Goal: Task Accomplishment & Management: Use online tool/utility

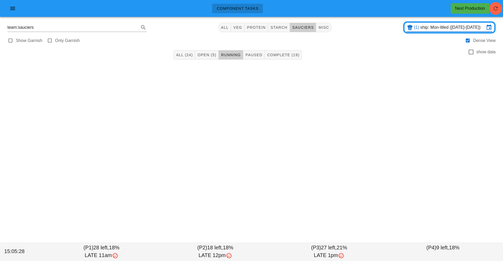
click at [228, 153] on div "Component Tasks Next Production team:sauciers All veg protein starch sauciers m…" at bounding box center [251, 130] width 503 height 261
click at [437, 27] on input "ship: Mon-Wed ([DATE]-[DATE])" at bounding box center [452, 27] width 64 height 8
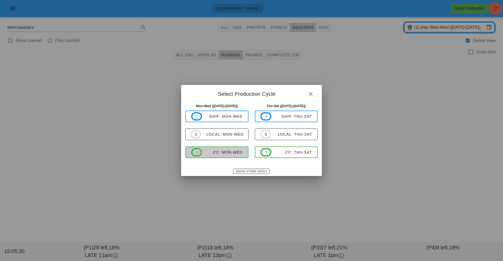
click at [228, 154] on div "CC: Mon-Wed" at bounding box center [222, 152] width 41 height 4
type input "CC: Mon-Wed ([DATE]-[DATE])"
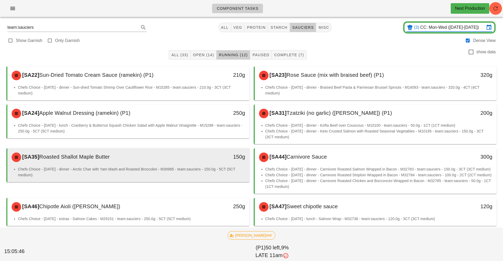
click at [175, 166] on div "[SA35] Roasted Shallot Maple Butter 150g" at bounding box center [128, 157] width 242 height 18
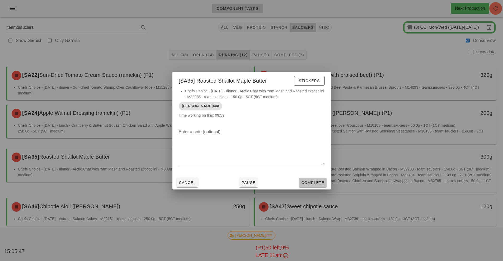
click at [306, 181] on span "Complete" at bounding box center [312, 182] width 23 height 4
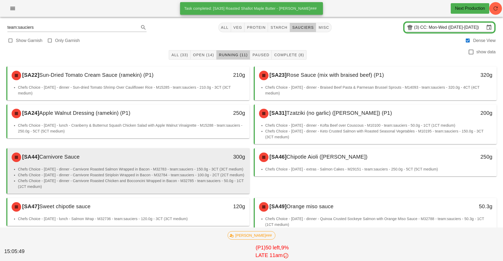
click at [161, 169] on li "Chefs Choice - [DATE] - dinner - Carnivore Roasted Salmon Wrapped in Bacon - M3…" at bounding box center [131, 169] width 227 height 6
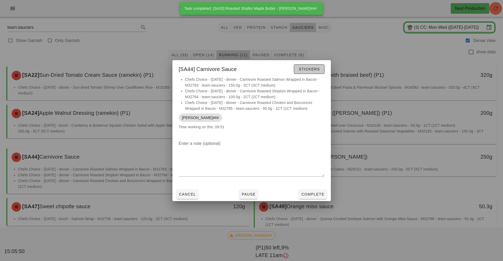
click at [309, 73] on button "Stickers" at bounding box center [309, 68] width 30 height 9
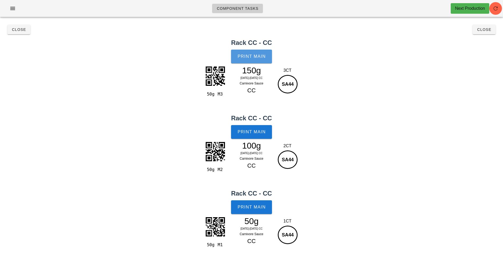
click at [246, 60] on button "Print Main" at bounding box center [251, 57] width 41 height 14
click at [19, 30] on span "Close" at bounding box center [19, 29] width 15 height 4
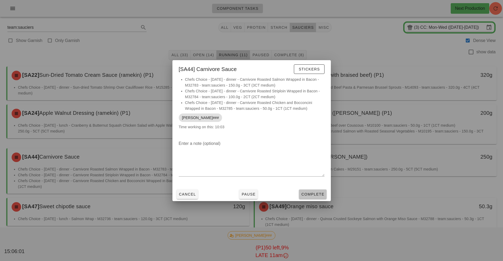
click at [311, 190] on button "Complete" at bounding box center [312, 193] width 27 height 9
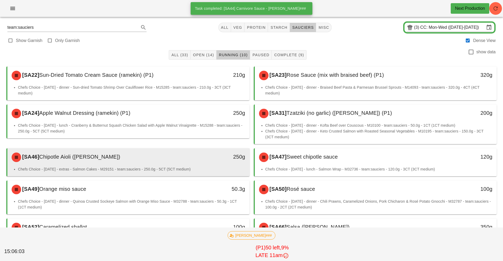
click at [197, 160] on div "250g" at bounding box center [218, 156] width 54 height 8
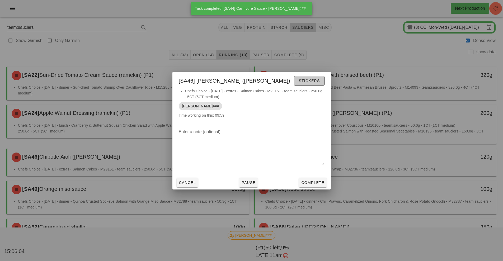
click at [308, 82] on span "Stickers" at bounding box center [308, 81] width 21 height 4
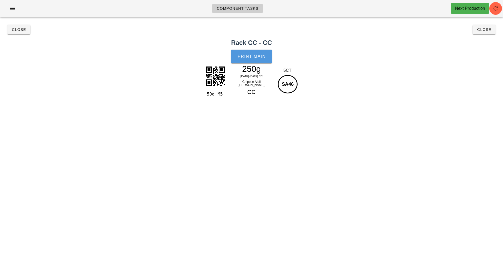
click at [257, 60] on button "Print Main" at bounding box center [251, 57] width 41 height 14
click at [20, 31] on span "Close" at bounding box center [19, 29] width 15 height 4
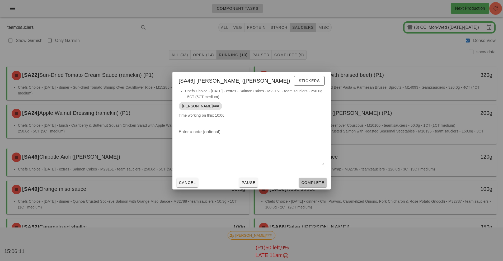
click at [313, 184] on span "Complete" at bounding box center [312, 182] width 23 height 4
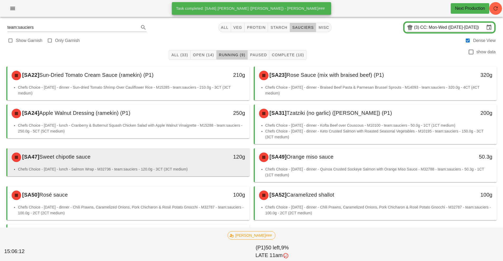
click at [152, 162] on div "[SA47] Sweet chipotle sauce" at bounding box center [98, 157] width 180 height 16
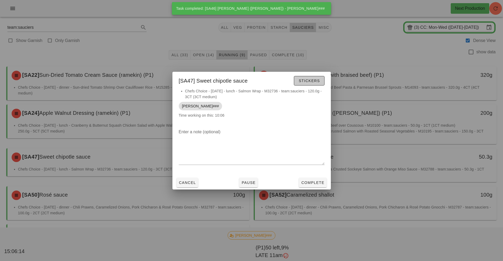
click at [309, 80] on span "Stickers" at bounding box center [308, 81] width 21 height 4
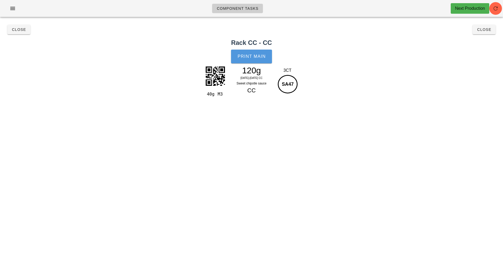
click at [246, 57] on span "Print Main" at bounding box center [251, 56] width 28 height 5
click at [17, 30] on span "Close" at bounding box center [19, 29] width 15 height 4
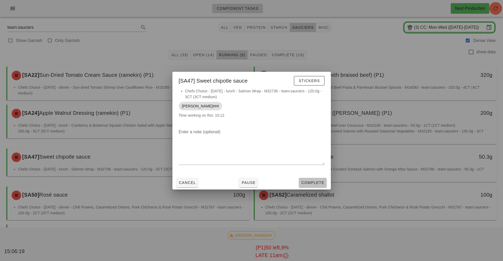
click at [314, 183] on span "Complete" at bounding box center [312, 182] width 23 height 4
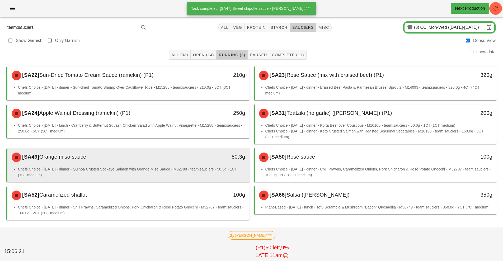
click at [191, 164] on div "50.3g" at bounding box center [218, 157] width 60 height 16
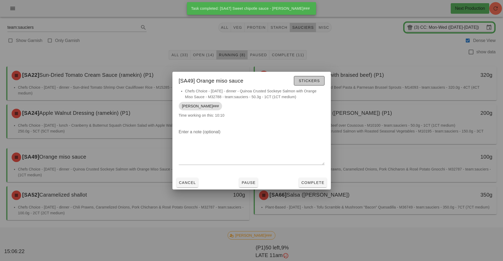
click at [309, 80] on span "Stickers" at bounding box center [308, 81] width 21 height 4
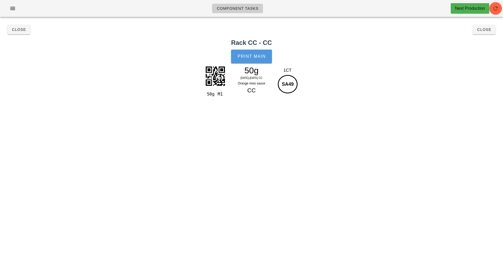
click at [251, 53] on button "Print Main" at bounding box center [251, 57] width 41 height 14
click at [25, 32] on button "Close" at bounding box center [18, 29] width 23 height 9
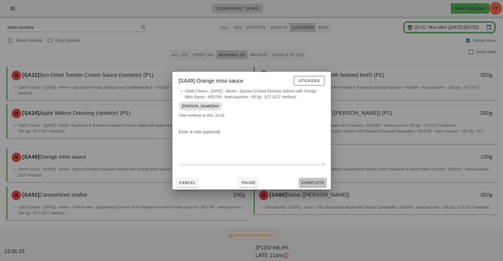
click at [310, 182] on span "Complete" at bounding box center [312, 182] width 23 height 4
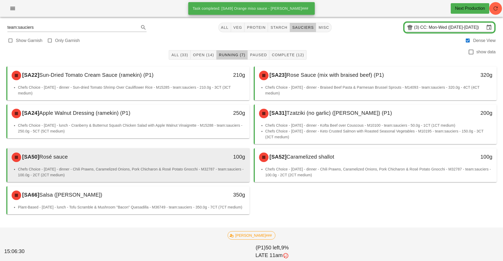
click at [166, 169] on li "Chefs Choice - [DATE] - dinner - Chili Prawns, Caramelized Onions, Pork Chichar…" at bounding box center [131, 172] width 227 height 12
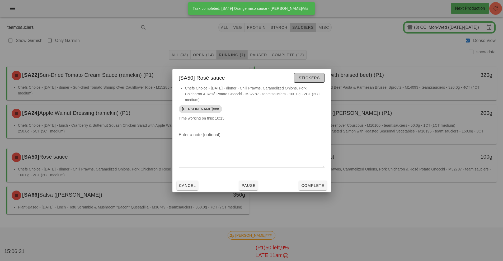
click at [310, 78] on span "Stickers" at bounding box center [308, 78] width 21 height 4
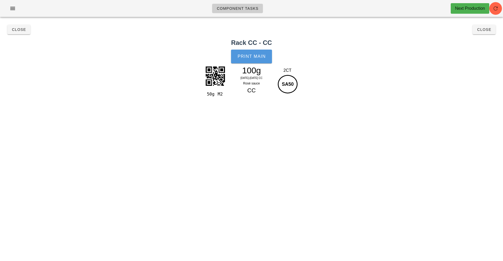
click at [259, 55] on span "Print Main" at bounding box center [251, 56] width 28 height 5
click at [16, 30] on span "Close" at bounding box center [19, 29] width 15 height 4
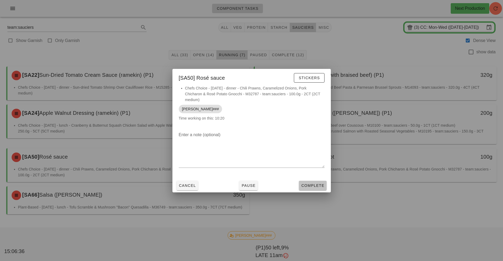
click at [320, 185] on span "Complete" at bounding box center [312, 185] width 23 height 4
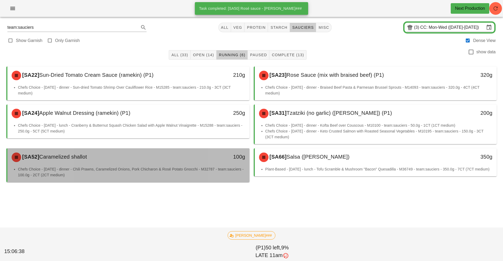
click at [167, 165] on div "[SA52] Caramelized shallot 100g" at bounding box center [128, 157] width 242 height 18
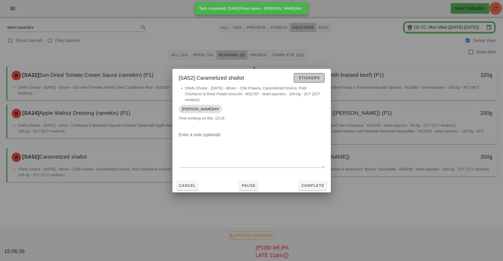
click at [308, 78] on span "Stickers" at bounding box center [308, 78] width 21 height 4
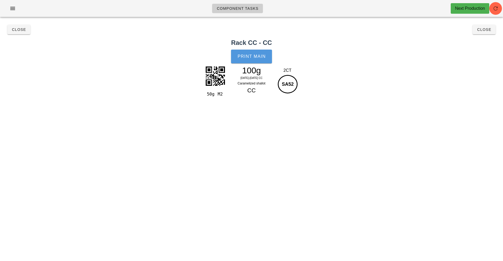
click at [248, 55] on span "Print Main" at bounding box center [251, 56] width 28 height 5
click at [22, 30] on span "Close" at bounding box center [19, 29] width 15 height 4
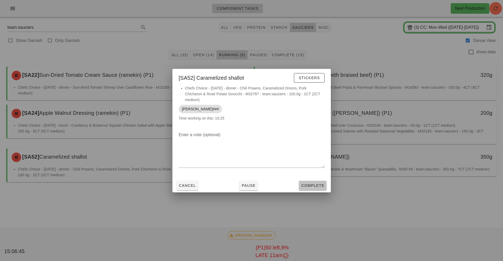
click at [312, 181] on button "Complete" at bounding box center [312, 185] width 27 height 9
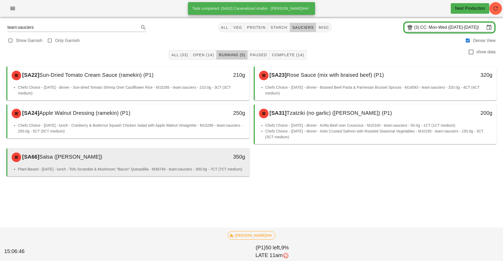
click at [157, 165] on div "[SA66] Salsa ([PERSON_NAME])" at bounding box center [98, 157] width 180 height 16
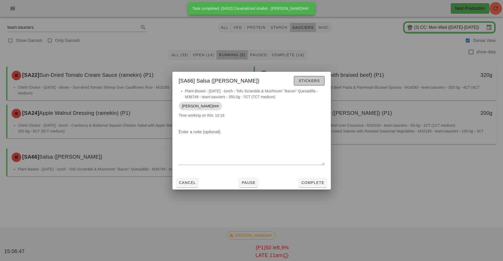
click at [312, 80] on span "Stickers" at bounding box center [308, 81] width 21 height 4
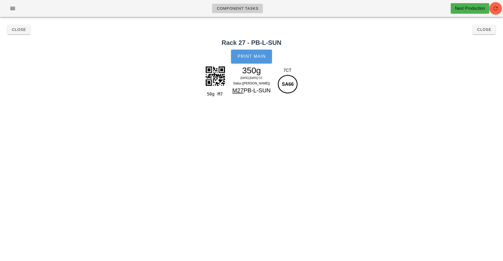
click at [252, 60] on button "Print Main" at bounding box center [251, 57] width 41 height 14
click at [17, 28] on span "Close" at bounding box center [19, 29] width 15 height 4
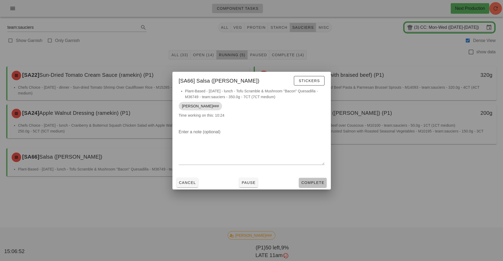
click at [315, 182] on span "Complete" at bounding box center [312, 182] width 23 height 4
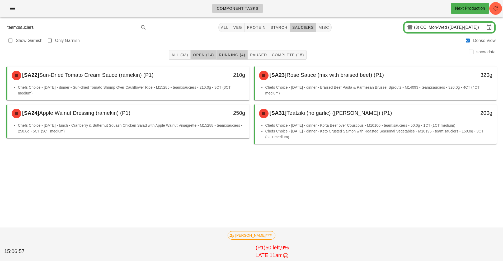
click at [212, 51] on button "Open (14)" at bounding box center [203, 54] width 26 height 9
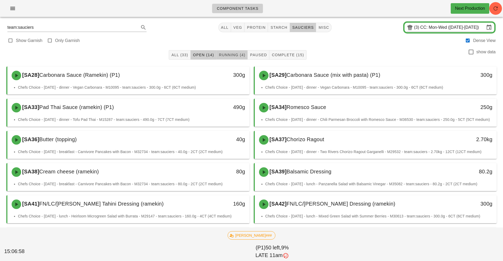
click at [232, 55] on span "Running (4)" at bounding box center [231, 55] width 27 height 4
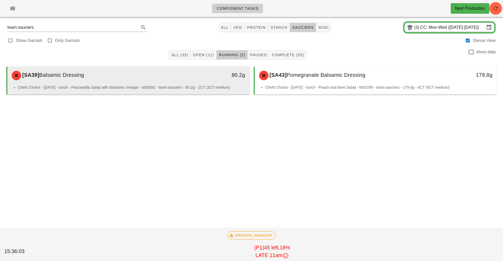
click at [213, 74] on div "80.2g" at bounding box center [218, 75] width 54 height 8
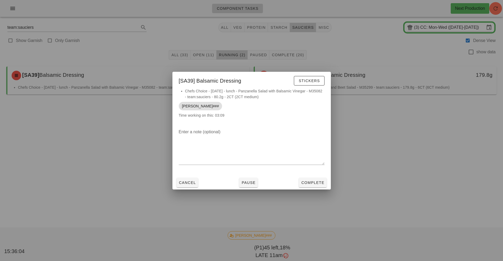
click at [220, 78] on div "[SA39] Balsamic Dressing Stickers" at bounding box center [251, 80] width 158 height 16
click at [313, 80] on span "Stickers" at bounding box center [308, 81] width 21 height 4
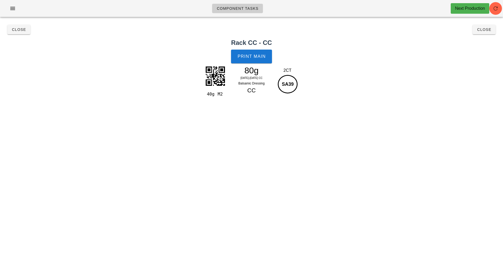
click at [304, 79] on div "40g M2 80g [DATE]-[DATE] CC Balsamic Dressing CC 2CT SA39" at bounding box center [251, 88] width 498 height 48
click at [255, 57] on span "Print Main" at bounding box center [251, 56] width 28 height 5
click at [17, 30] on span "Close" at bounding box center [19, 29] width 15 height 4
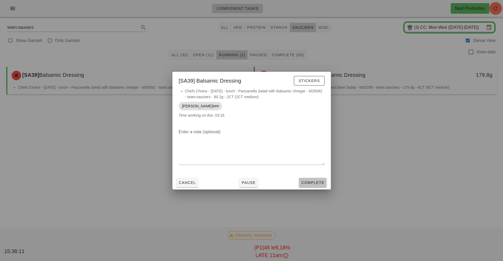
click at [314, 181] on span "Complete" at bounding box center [312, 182] width 23 height 4
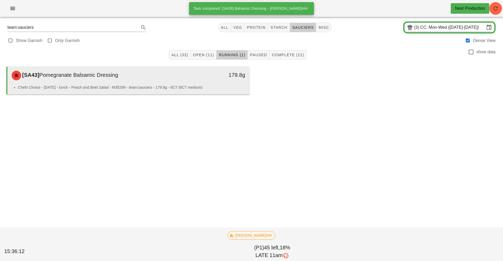
click at [164, 85] on li "Chefs Choice - [DATE] - lunch - Peach and Beet Salad - M35299 - team:sauciers -…" at bounding box center [131, 87] width 227 height 6
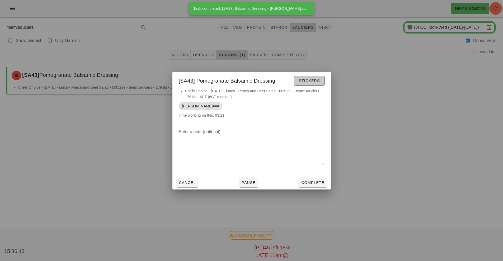
click at [309, 81] on span "Stickers" at bounding box center [308, 81] width 21 height 4
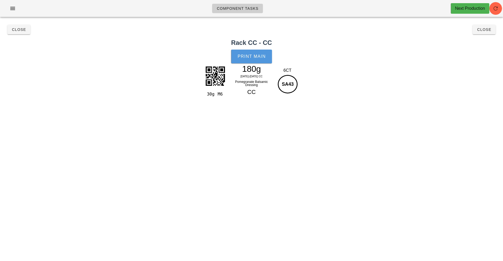
click at [257, 57] on span "Print Main" at bounding box center [251, 56] width 28 height 5
click at [20, 31] on span "Close" at bounding box center [19, 29] width 15 height 4
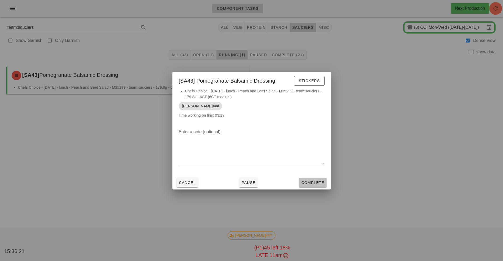
click at [318, 183] on span "Complete" at bounding box center [312, 182] width 23 height 4
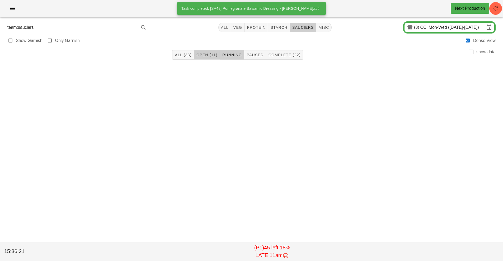
click at [200, 54] on span "Open (11)" at bounding box center [206, 55] width 21 height 4
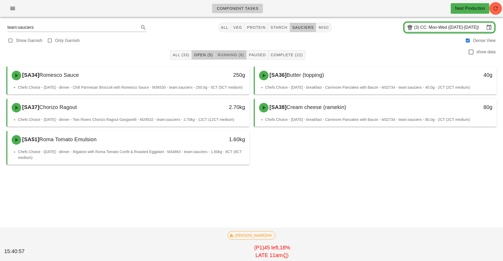
click at [231, 55] on span "Running (6)" at bounding box center [230, 55] width 27 height 4
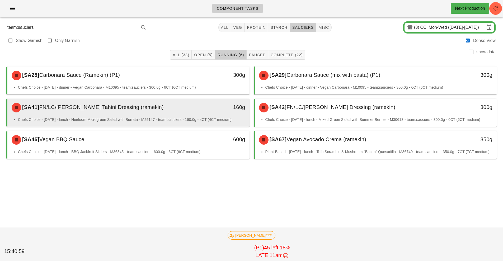
click at [152, 110] on div "[SA41] FN/LC/[PERSON_NAME] Tahini Dressing ([PERSON_NAME])" at bounding box center [98, 108] width 180 height 16
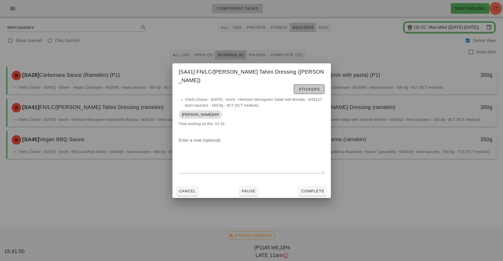
click at [298, 87] on span "Stickers" at bounding box center [308, 89] width 21 height 4
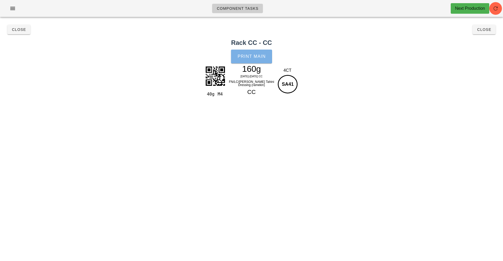
click at [252, 59] on button "Print Main" at bounding box center [251, 57] width 41 height 14
click at [16, 29] on span "Close" at bounding box center [19, 29] width 15 height 4
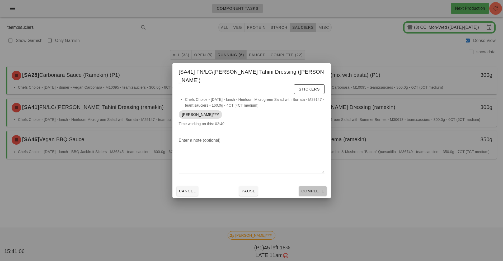
click at [313, 186] on button "Complete" at bounding box center [312, 190] width 27 height 9
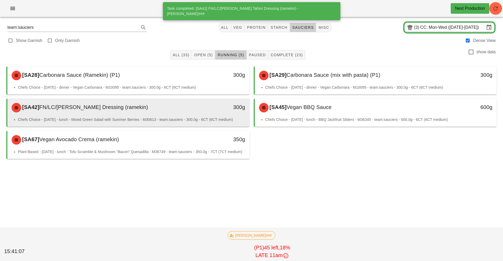
click at [145, 113] on div "[SA42] FN/LC/[PERSON_NAME] Dressing ([PERSON_NAME])" at bounding box center [98, 108] width 180 height 16
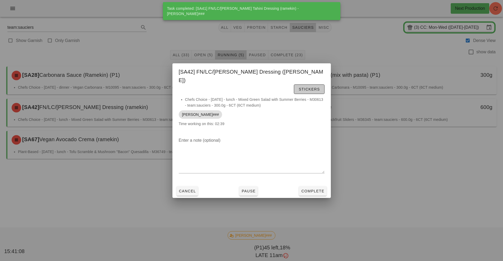
click at [312, 87] on span "Stickers" at bounding box center [308, 89] width 21 height 4
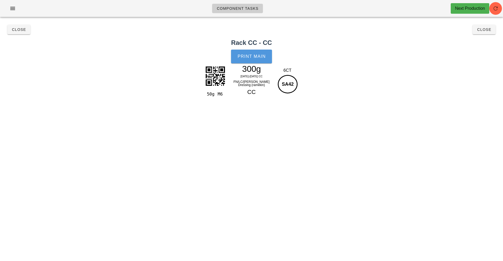
click at [254, 58] on span "Print Main" at bounding box center [251, 56] width 28 height 5
click at [15, 31] on span "Close" at bounding box center [19, 29] width 15 height 4
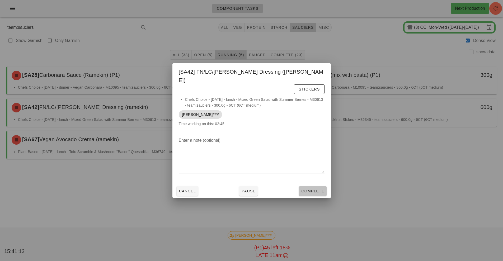
click at [310, 189] on span "Complete" at bounding box center [312, 191] width 23 height 4
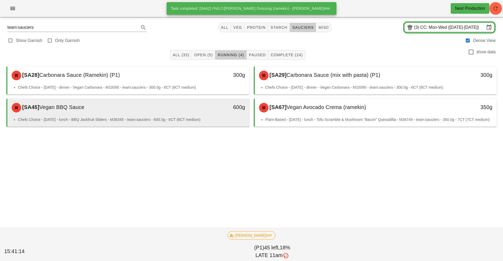
click at [145, 114] on div "[SA45] Vegan BBQ Sauce" at bounding box center [98, 108] width 180 height 16
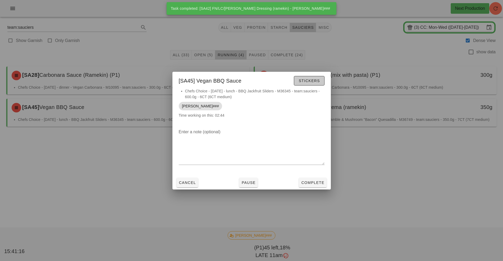
click at [312, 80] on span "Stickers" at bounding box center [308, 81] width 21 height 4
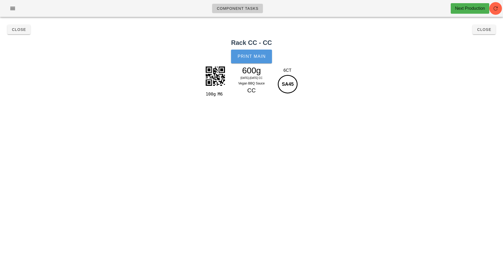
click at [252, 56] on span "Print Main" at bounding box center [251, 56] width 28 height 5
click at [13, 30] on span "Close" at bounding box center [19, 29] width 15 height 4
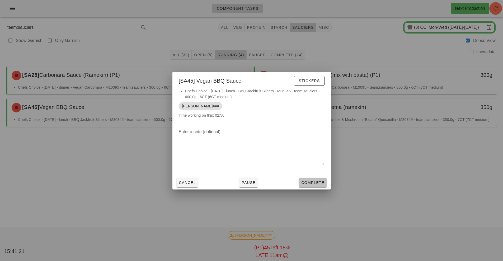
click at [319, 179] on button "Complete" at bounding box center [312, 182] width 27 height 9
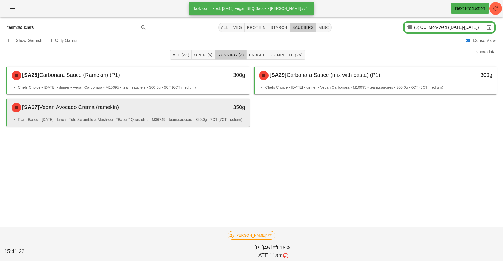
click at [190, 112] on div "350g" at bounding box center [218, 108] width 60 height 16
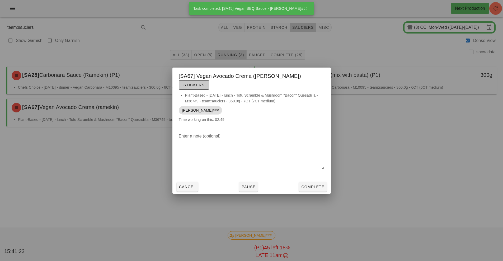
click at [204, 83] on span "Stickers" at bounding box center [193, 85] width 21 height 4
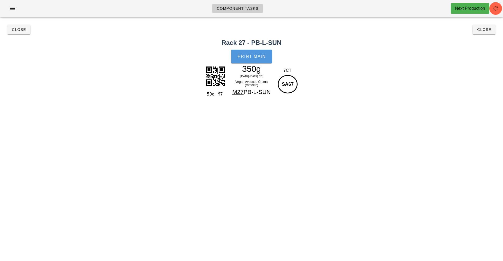
click at [253, 62] on button "Print Main" at bounding box center [251, 57] width 41 height 14
click at [18, 30] on span "Close" at bounding box center [19, 29] width 15 height 4
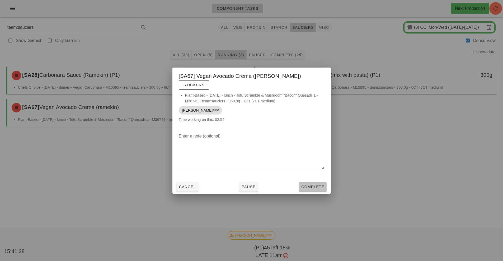
click at [316, 185] on span "Complete" at bounding box center [312, 187] width 23 height 4
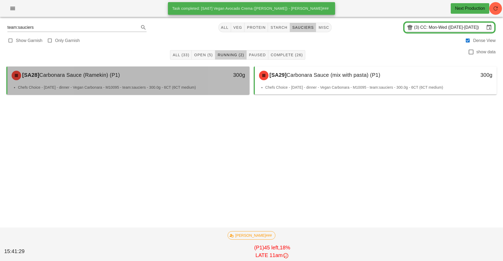
click at [179, 83] on div "[SA28] Carbonara Sauce (Ramekin) (P1)" at bounding box center [98, 76] width 180 height 16
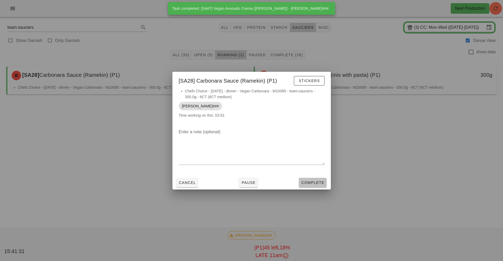
click at [313, 182] on span "Complete" at bounding box center [312, 182] width 23 height 4
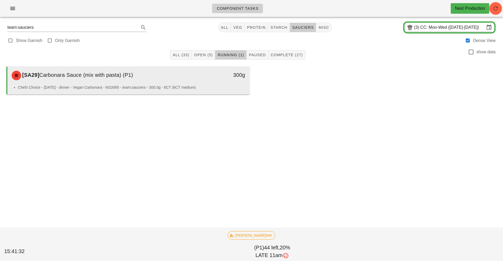
click at [170, 81] on div "[SA29] Carbonara Sauce (mix with pasta) (P1)" at bounding box center [98, 76] width 180 height 16
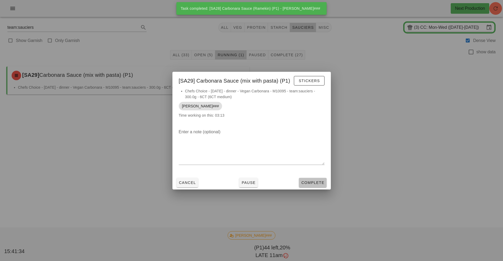
click at [316, 182] on span "Complete" at bounding box center [312, 182] width 23 height 4
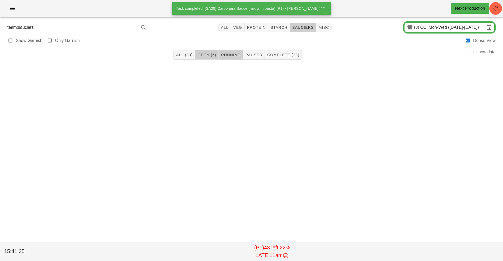
click at [211, 55] on span "Open (5)" at bounding box center [206, 55] width 19 height 4
